Goal: Check status: Check status

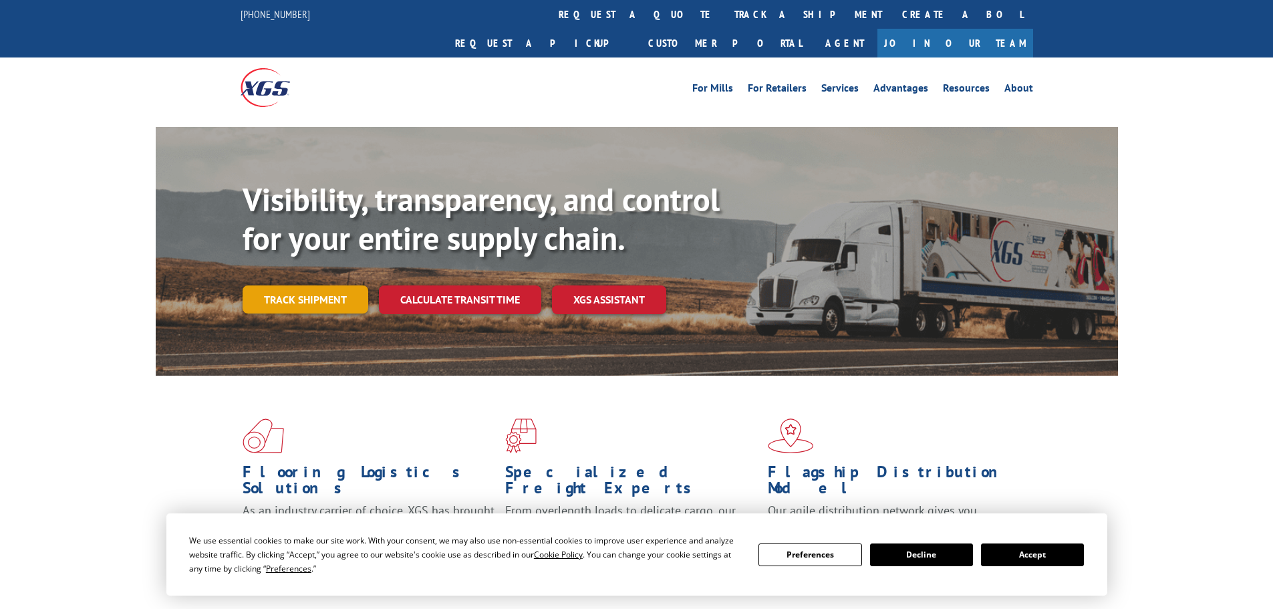
click at [291, 285] on link "Track shipment" at bounding box center [306, 299] width 126 height 28
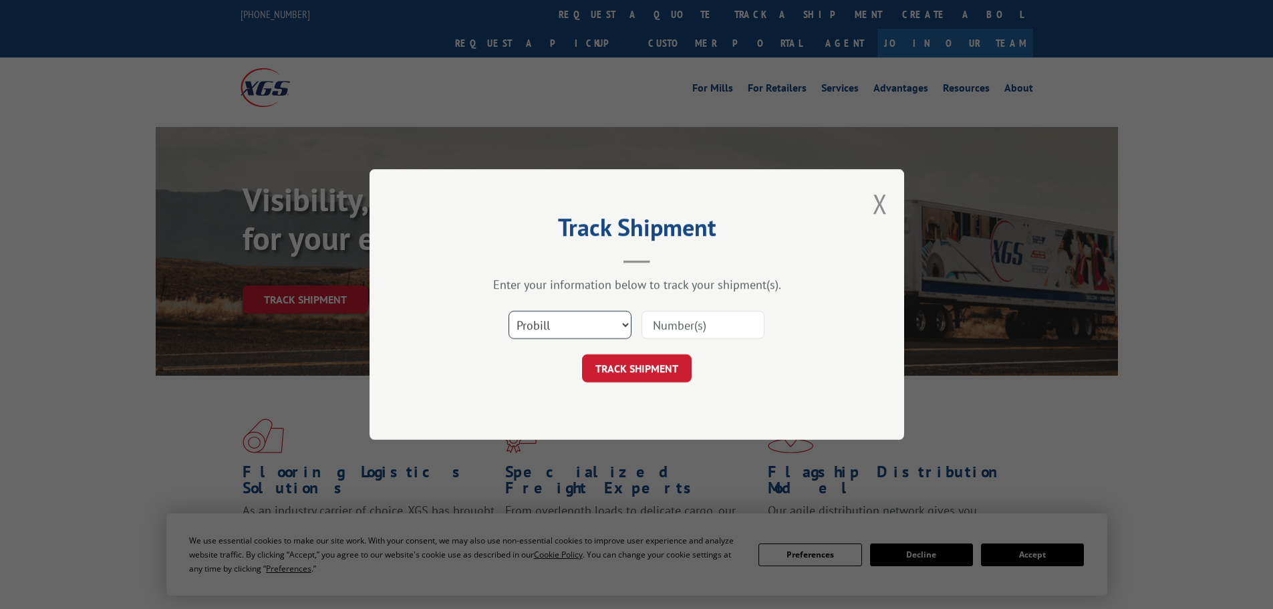
click at [603, 330] on select "Select category... Probill BOL PO" at bounding box center [570, 325] width 123 height 28
select select "bol"
click at [509, 311] on select "Select category... Probill BOL PO" at bounding box center [570, 325] width 123 height 28
click at [724, 328] on input at bounding box center [703, 325] width 123 height 28
paste input "7060287"
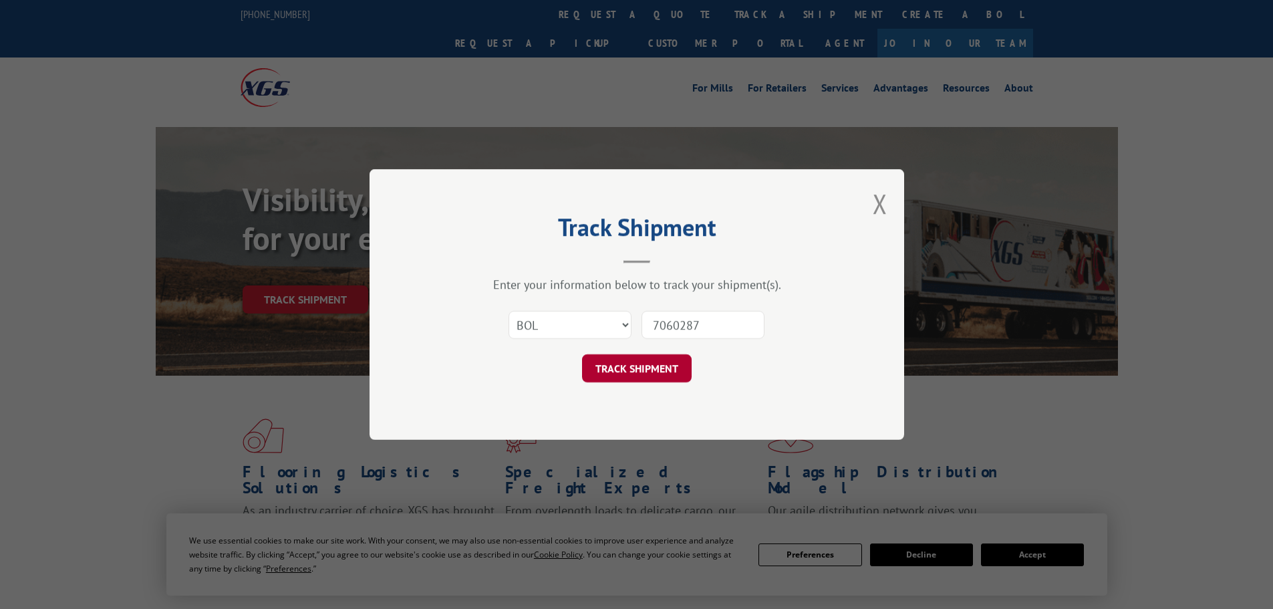
type input "7060287"
click at [640, 368] on button "TRACK SHIPMENT" at bounding box center [637, 368] width 110 height 28
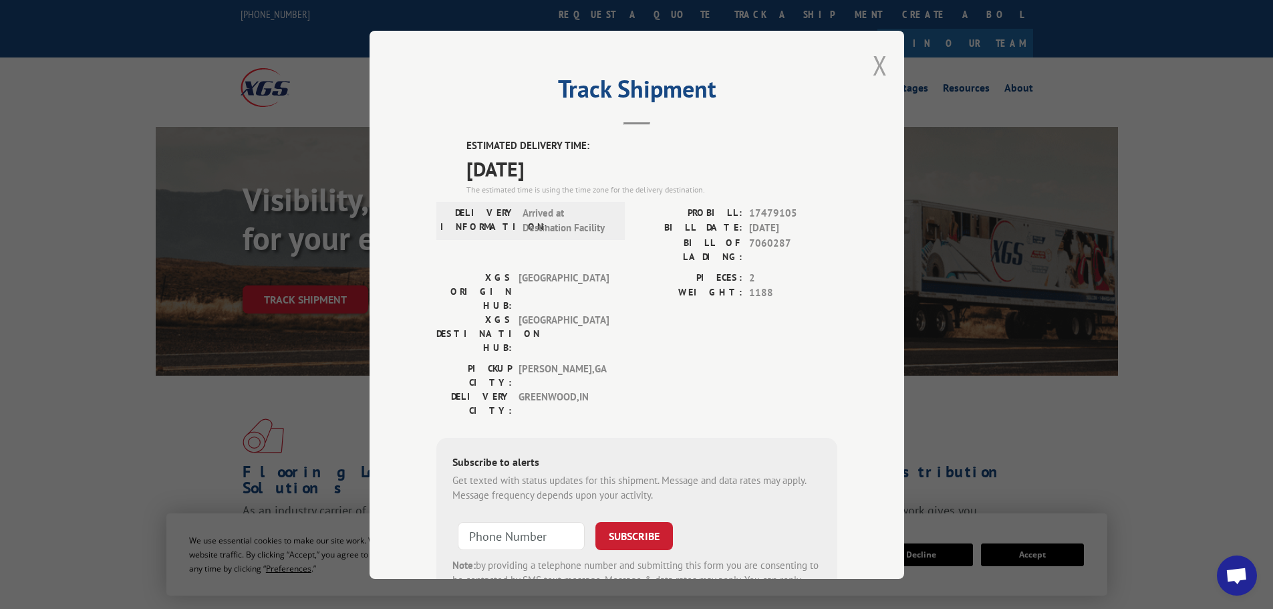
click at [876, 68] on button "Close modal" at bounding box center [880, 64] width 15 height 35
